Goal: Find specific page/section: Find specific page/section

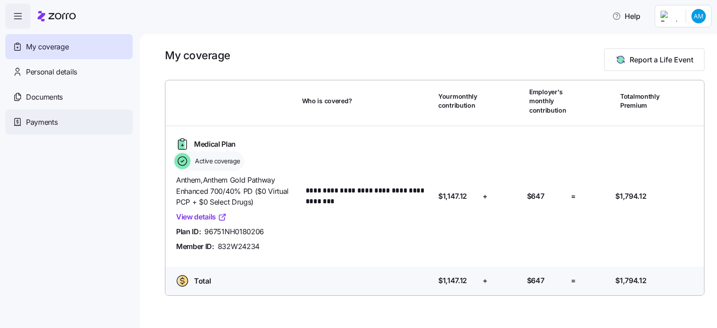
click at [41, 122] on span "Payments" at bounding box center [41, 122] width 31 height 11
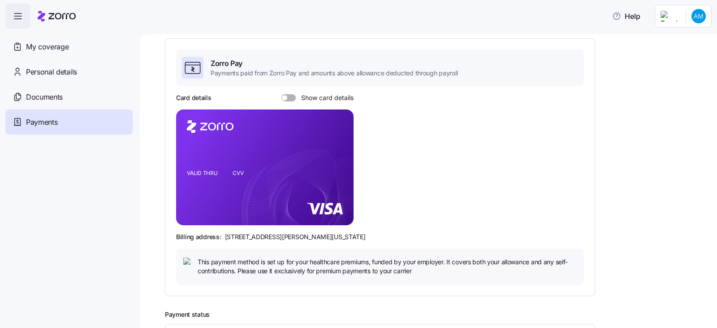
scroll to position [44, 0]
